Goal: Communication & Community: Share content

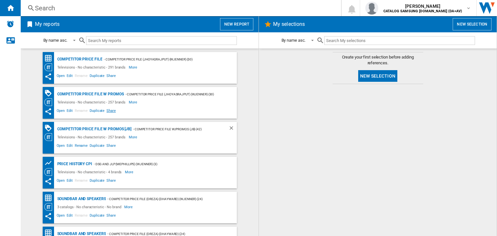
click at [110, 81] on span "Share" at bounding box center [110, 77] width 11 height 8
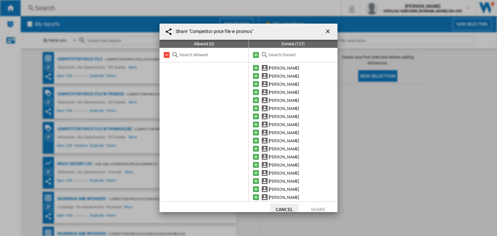
click at [281, 56] on input "text" at bounding box center [302, 54] width 66 height 5
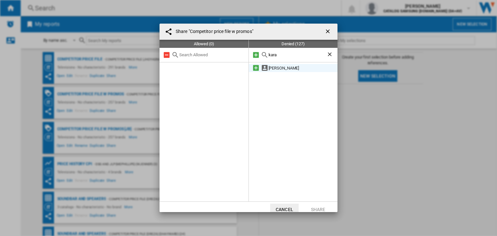
type input "kara"
click at [254, 68] on md-icon at bounding box center [256, 68] width 8 height 8
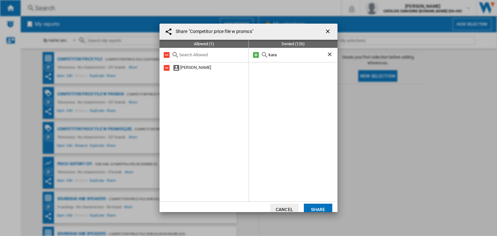
click at [254, 68] on div at bounding box center [293, 132] width 89 height 137
click at [324, 210] on button "Share" at bounding box center [318, 210] width 28 height 12
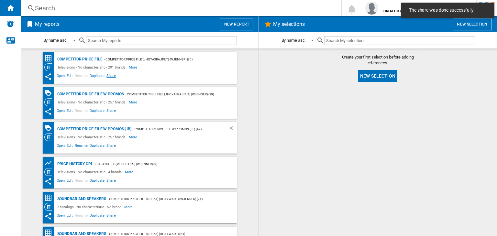
click at [109, 79] on span "Share" at bounding box center [110, 77] width 11 height 8
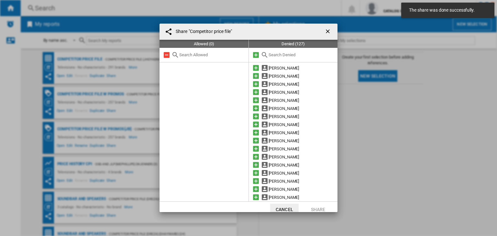
click at [280, 57] on input "text" at bounding box center [302, 54] width 66 height 5
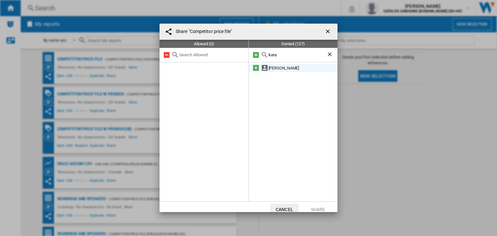
type input "kara"
click at [252, 69] on md-icon at bounding box center [256, 68] width 8 height 8
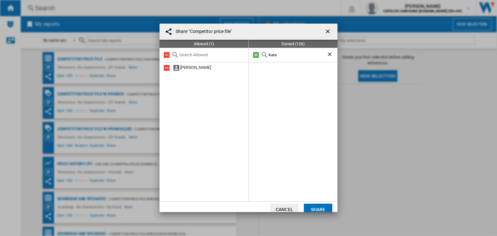
click at [322, 207] on button "Share" at bounding box center [318, 210] width 28 height 12
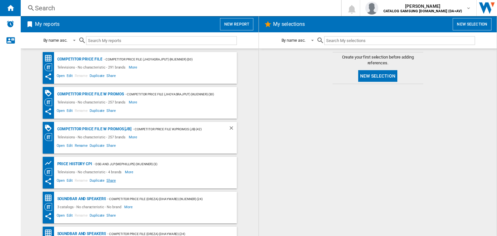
click at [112, 81] on span "Share" at bounding box center [110, 77] width 11 height 8
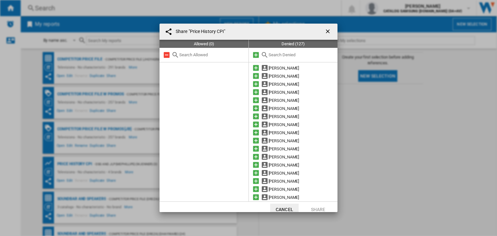
click at [272, 57] on input "text" at bounding box center [302, 54] width 66 height 5
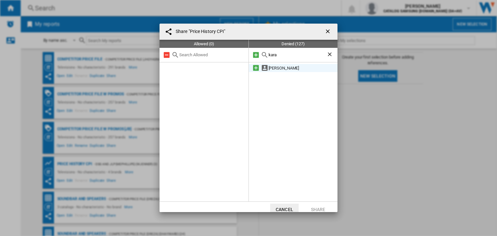
type input "kara"
click at [254, 69] on md-icon at bounding box center [256, 68] width 8 height 8
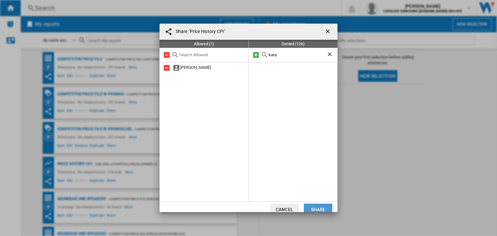
click at [314, 209] on button "Share" at bounding box center [318, 210] width 28 height 12
